Goal: Check status: Check status

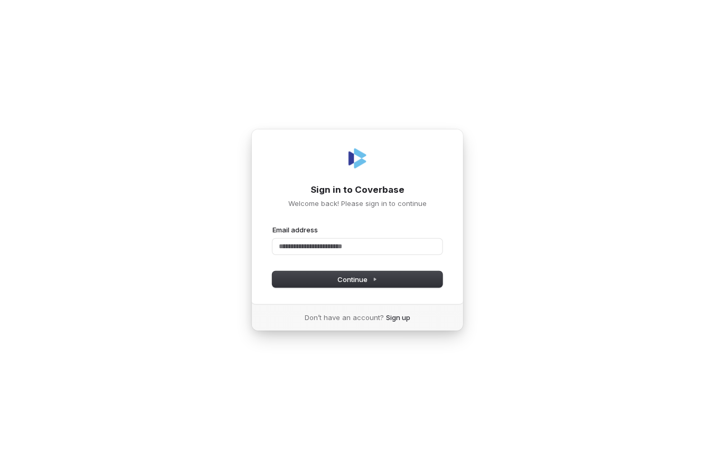
type input "*"
type input "****"
click at [0, 459] on com-1password-button at bounding box center [0, 460] width 0 height 0
type input "**********"
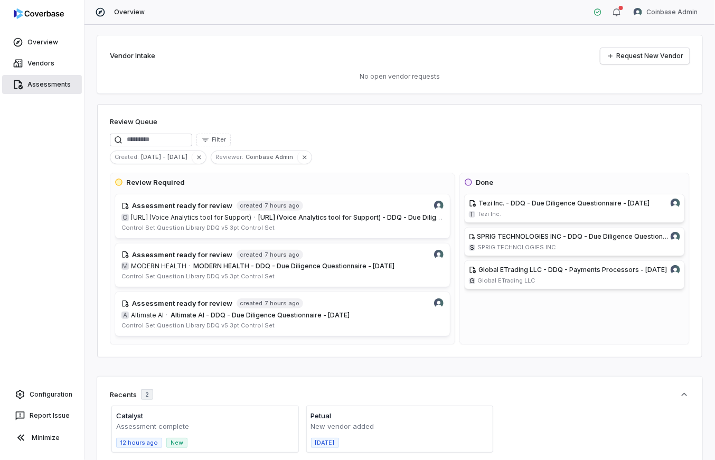
click at [65, 82] on link "Assessments" at bounding box center [42, 84] width 80 height 19
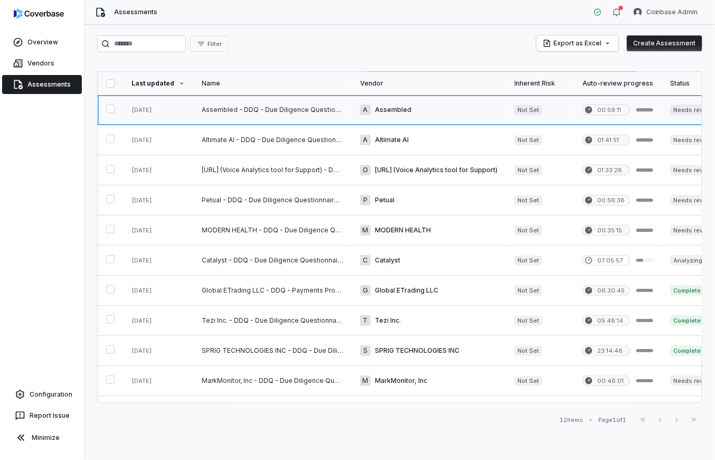
click at [266, 119] on link at bounding box center [272, 110] width 158 height 30
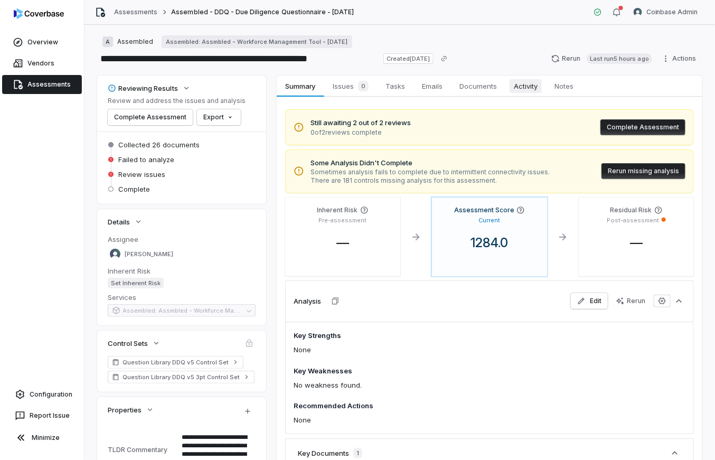
click at [529, 86] on span "Activity" at bounding box center [525, 86] width 32 height 14
type textarea "*"
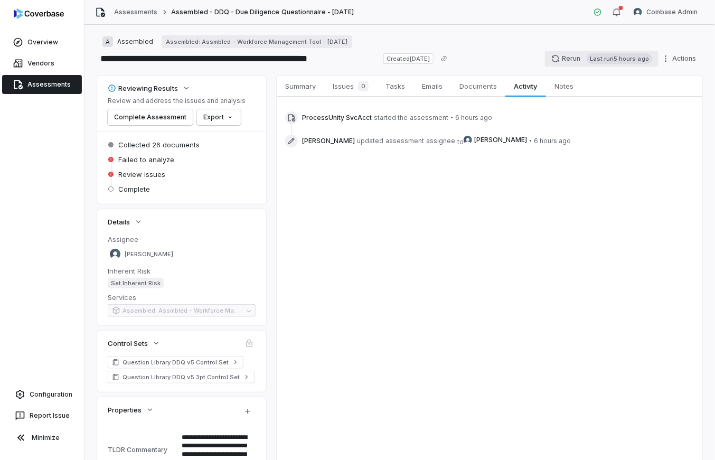
click at [574, 59] on button "Rerun Last run 5 hours ago" at bounding box center [601, 59] width 113 height 16
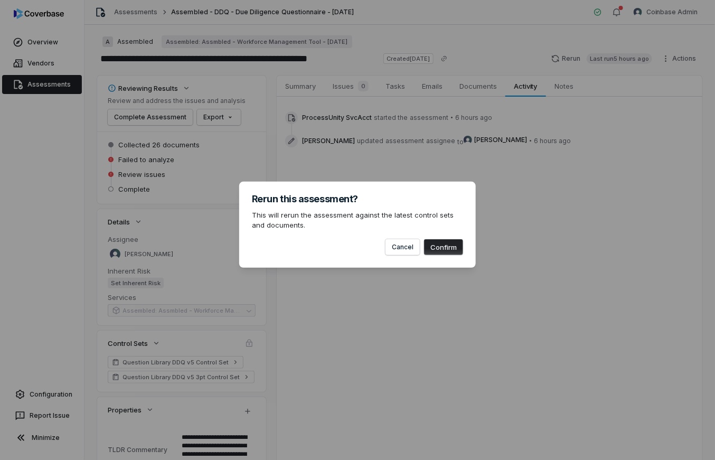
click at [444, 247] on button "Confirm" at bounding box center [443, 247] width 39 height 16
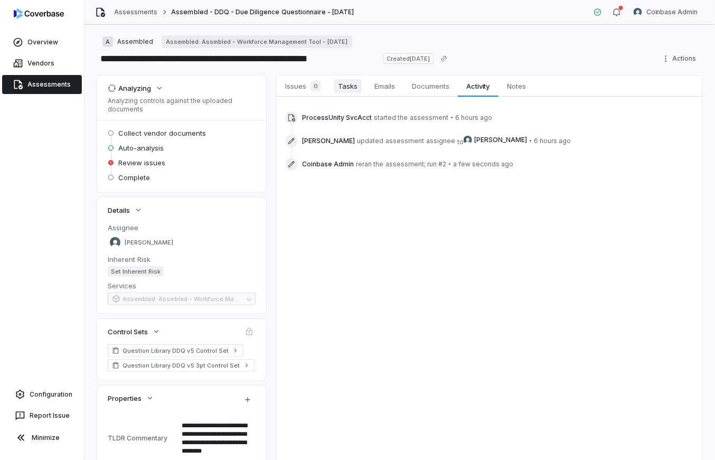
click at [348, 91] on span "Tasks" at bounding box center [348, 86] width 28 height 14
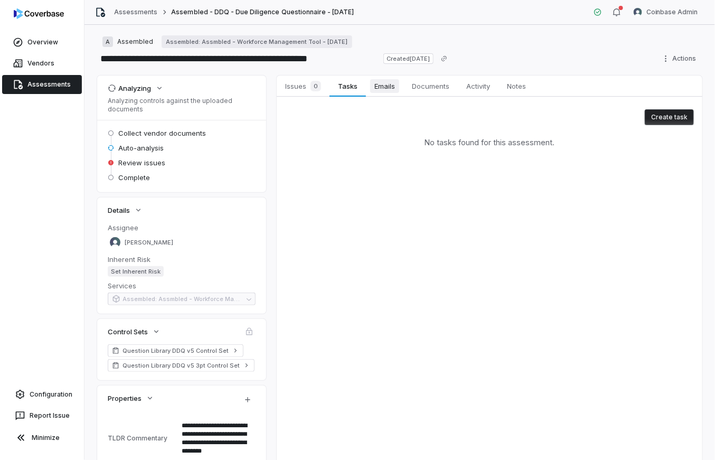
click at [378, 89] on span "Emails" at bounding box center [384, 86] width 29 height 14
click at [424, 90] on span "Documents" at bounding box center [431, 86] width 46 height 14
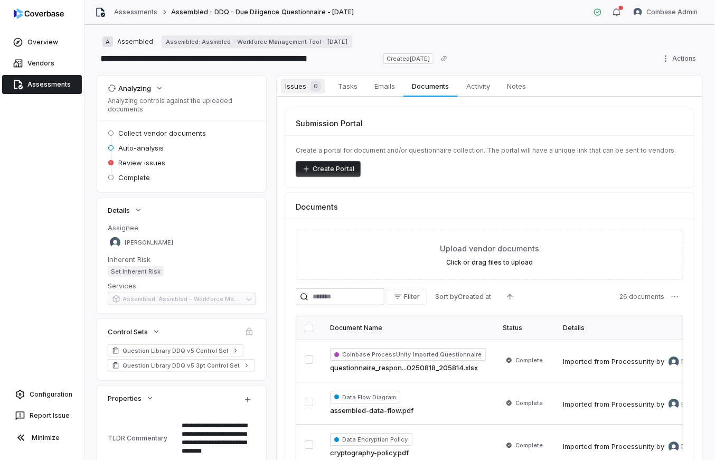
click at [302, 92] on span "Issues 0" at bounding box center [303, 86] width 44 height 15
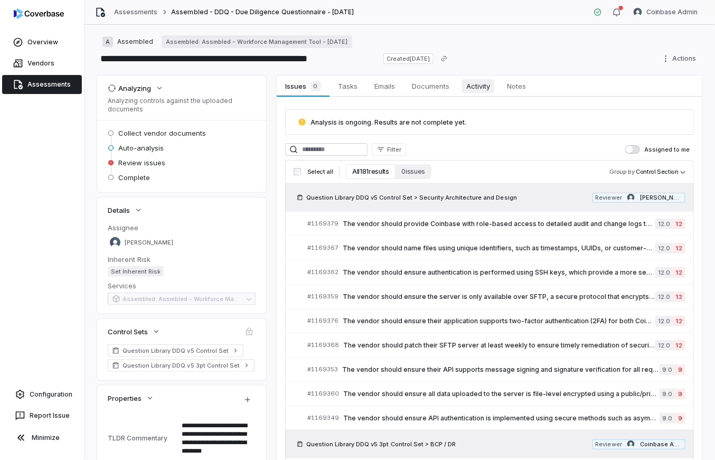
click at [479, 90] on span "Activity" at bounding box center [478, 86] width 32 height 14
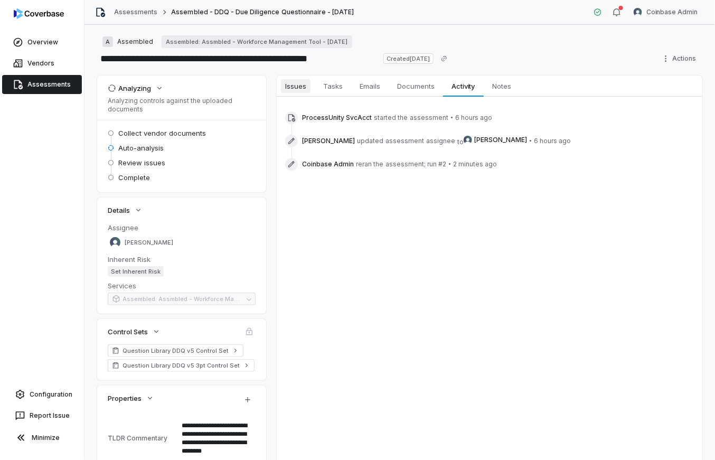
click at [305, 84] on span "Issues" at bounding box center [296, 86] width 30 height 14
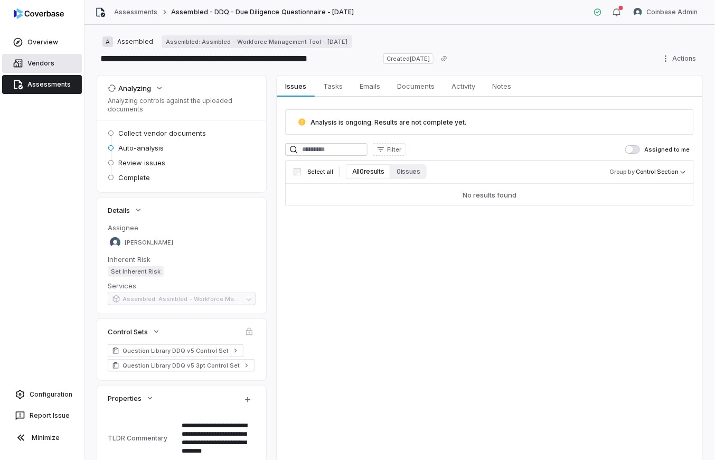
click at [57, 63] on link "Vendors" at bounding box center [42, 63] width 80 height 19
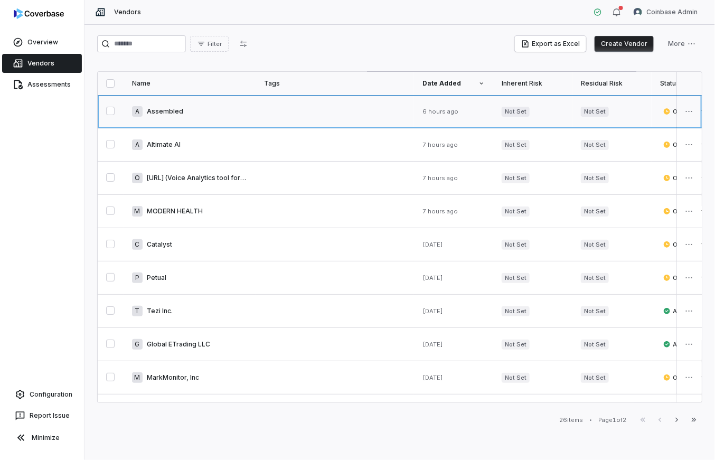
click at [188, 121] on link at bounding box center [190, 111] width 132 height 33
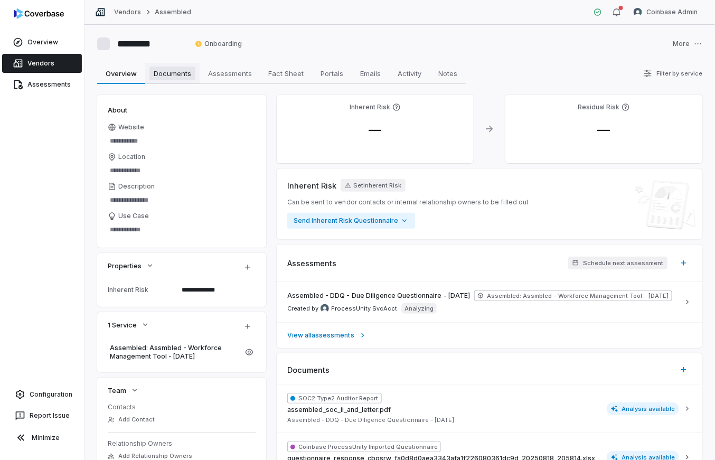
click at [172, 73] on span "Documents" at bounding box center [172, 74] width 46 height 14
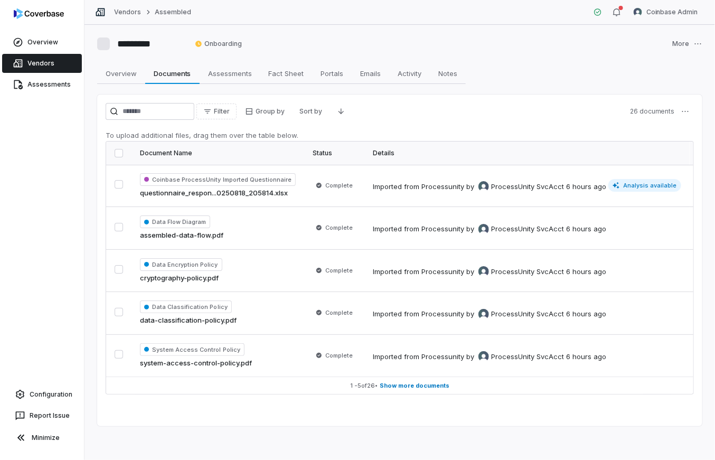
click at [51, 60] on link "Vendors" at bounding box center [42, 63] width 80 height 19
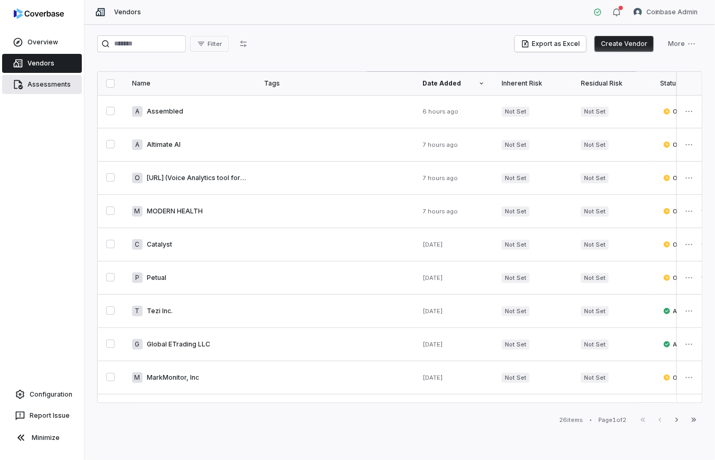
click at [44, 77] on link "Assessments" at bounding box center [42, 84] width 80 height 19
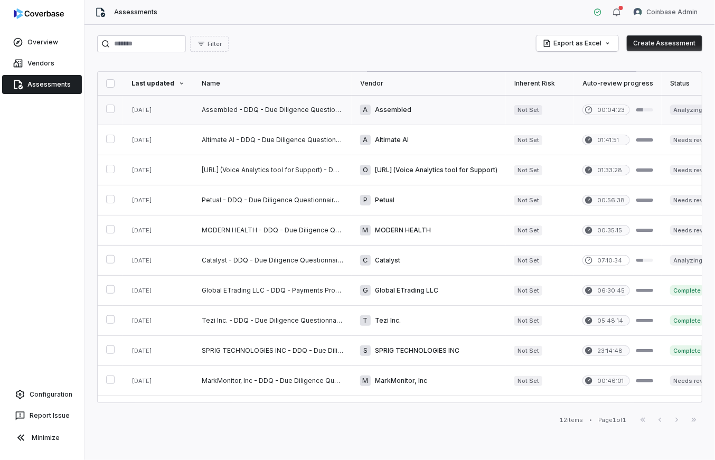
click at [251, 113] on link at bounding box center [272, 110] width 158 height 30
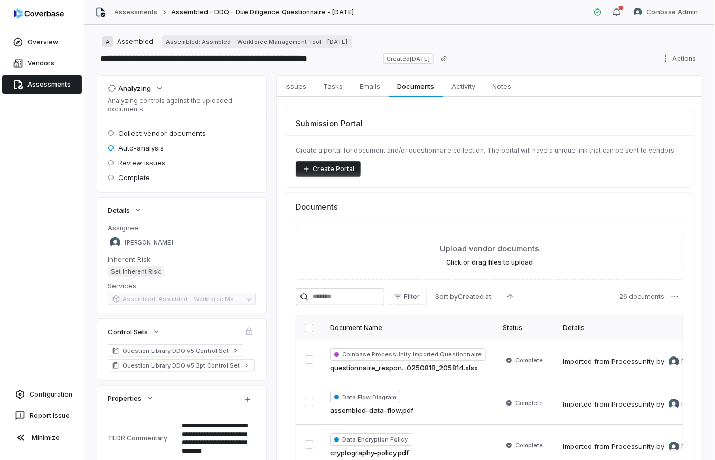
click at [72, 83] on link "Assessments" at bounding box center [42, 84] width 80 height 19
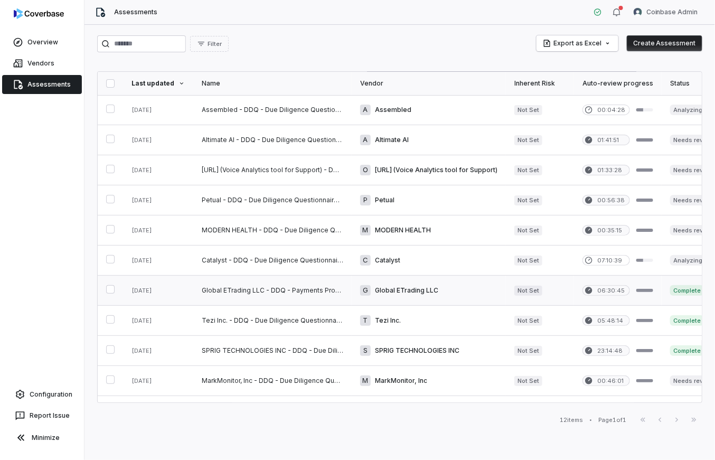
click at [299, 278] on link at bounding box center [272, 291] width 158 height 30
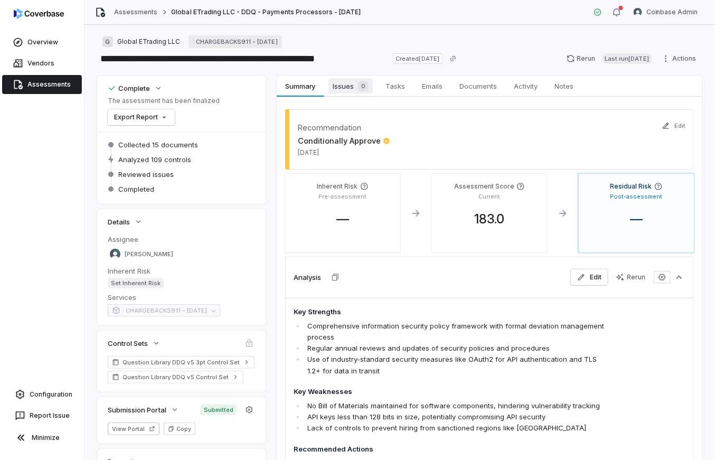
click at [342, 89] on span "Issues 0" at bounding box center [350, 86] width 44 height 15
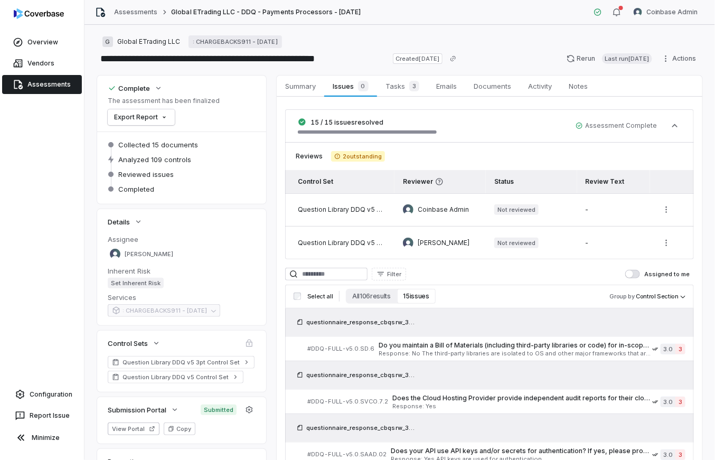
click at [59, 89] on link "Assessments" at bounding box center [42, 84] width 80 height 19
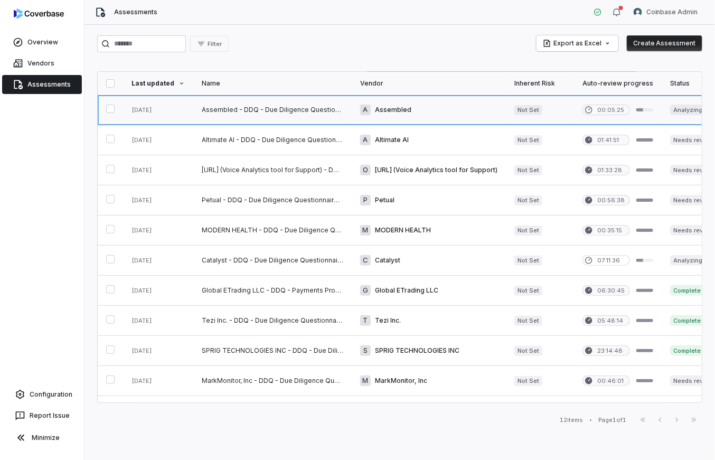
click at [267, 105] on link at bounding box center [272, 110] width 158 height 30
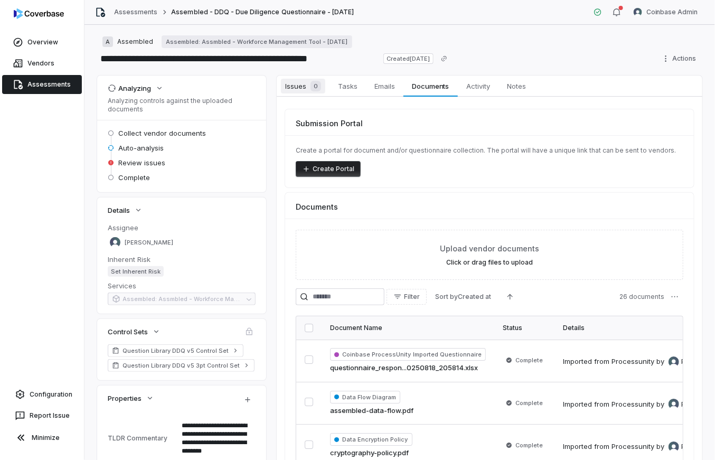
click at [312, 95] on link "Issues 0 Issues 0" at bounding box center [303, 85] width 53 height 21
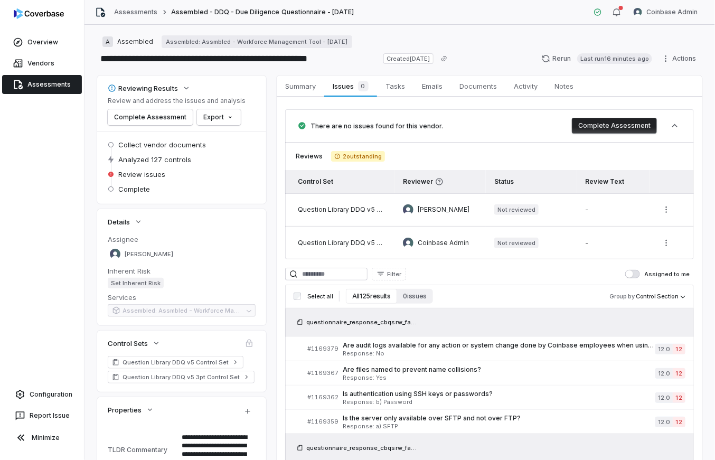
click at [199, 228] on div "Details" at bounding box center [181, 221] width 169 height 25
click at [351, 83] on span "Issues 0" at bounding box center [350, 86] width 44 height 15
click at [304, 91] on span "Summary" at bounding box center [300, 86] width 39 height 14
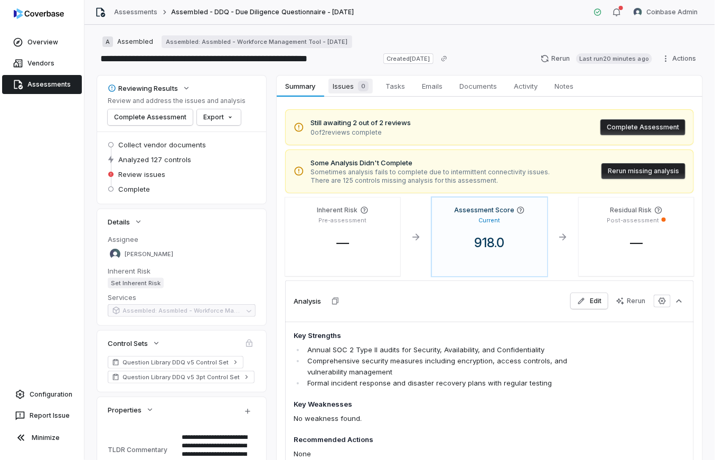
click at [351, 87] on span "Issues 0" at bounding box center [350, 86] width 44 height 15
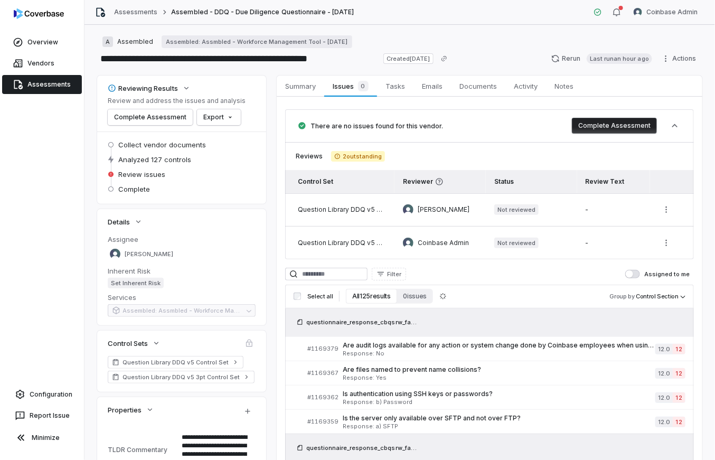
type textarea "*"
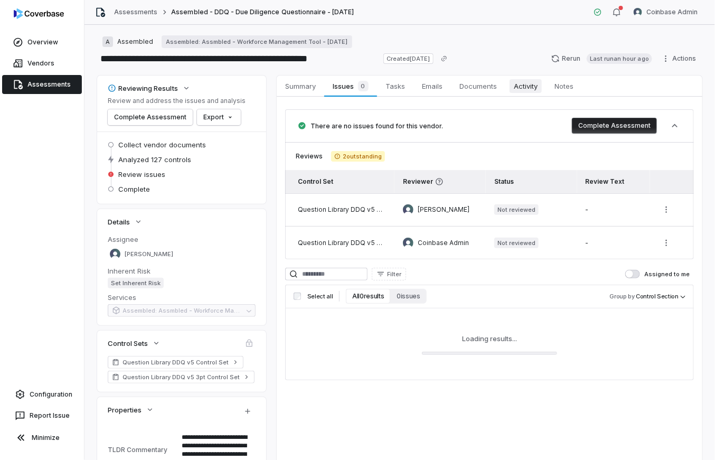
click at [517, 88] on span "Activity" at bounding box center [525, 86] width 32 height 14
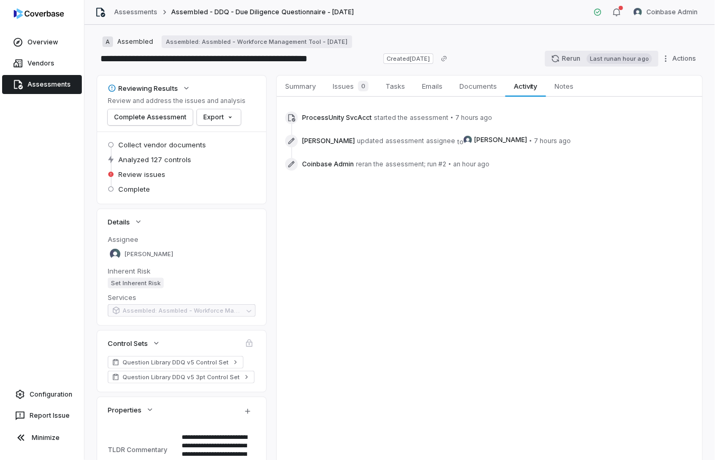
click at [556, 59] on icon "button" at bounding box center [555, 58] width 8 height 8
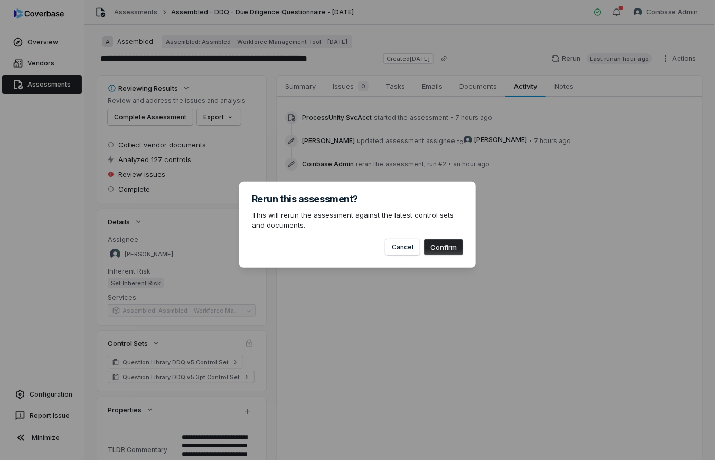
click at [452, 245] on button "Confirm" at bounding box center [443, 247] width 39 height 16
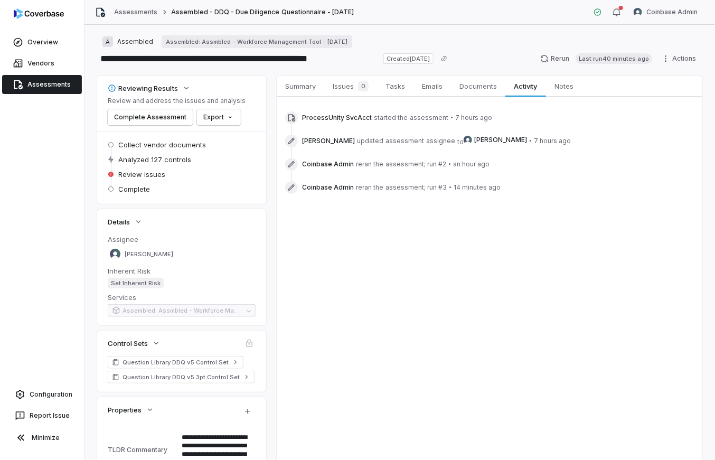
type textarea "*"
